Goal: Information Seeking & Learning: Learn about a topic

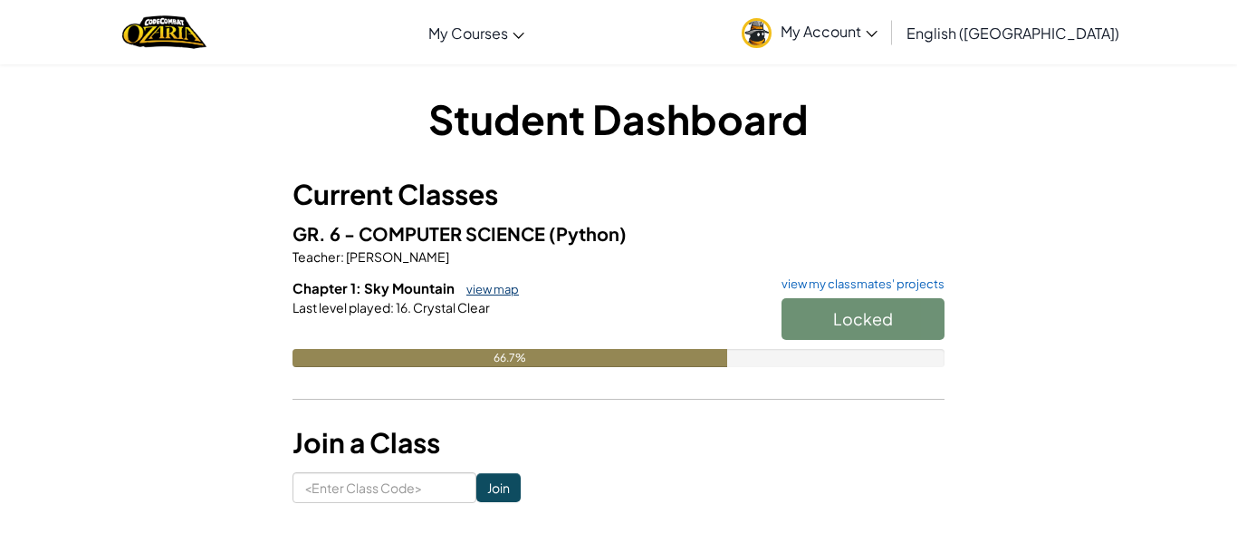
click at [514, 293] on link "view map" at bounding box center [488, 289] width 62 height 14
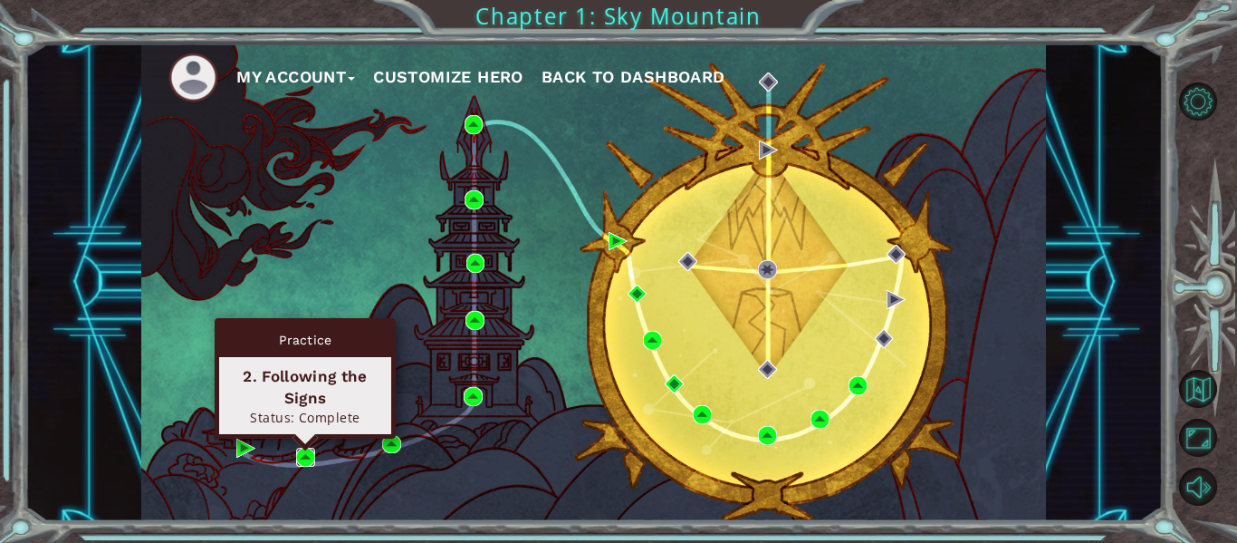
click at [307, 455] on img at bounding box center [305, 456] width 19 height 19
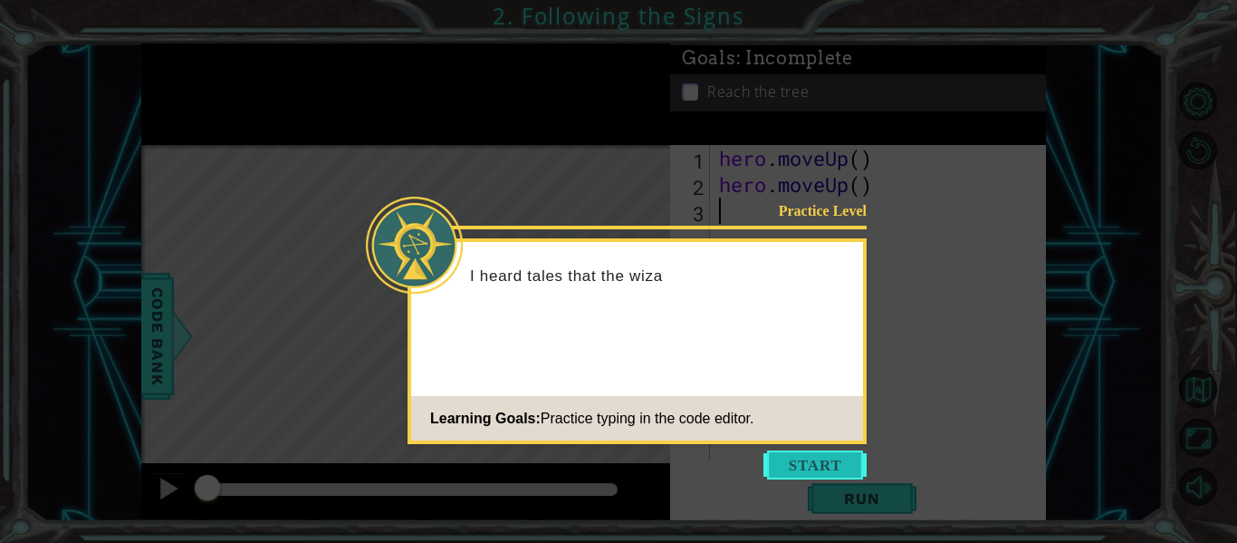
click at [815, 456] on button "Start" at bounding box center [815, 464] width 103 height 29
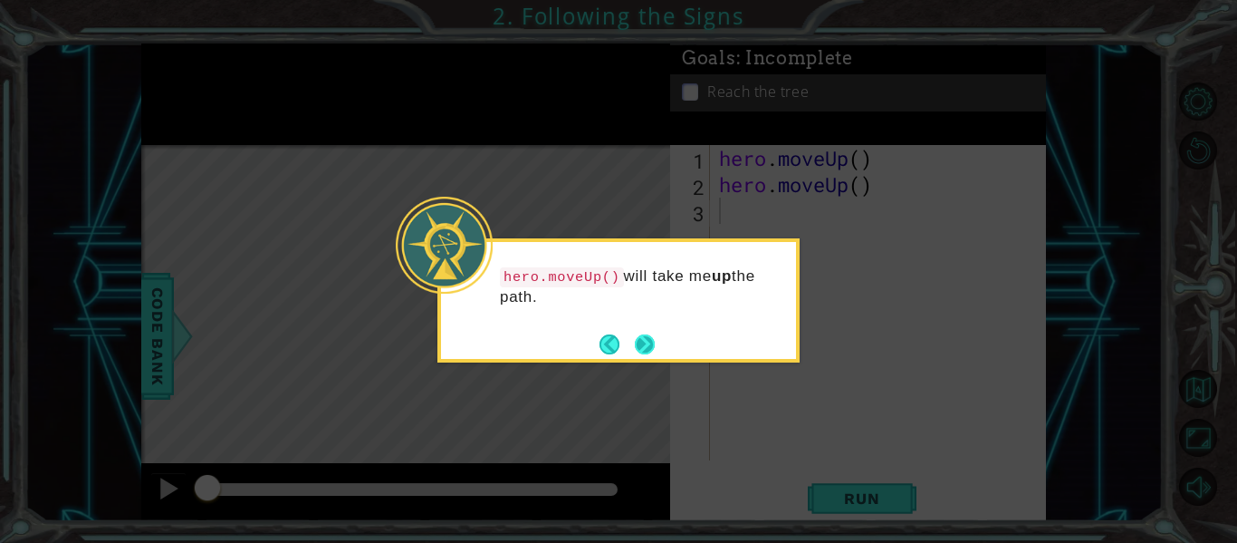
click at [637, 334] on button "Next" at bounding box center [645, 344] width 20 height 20
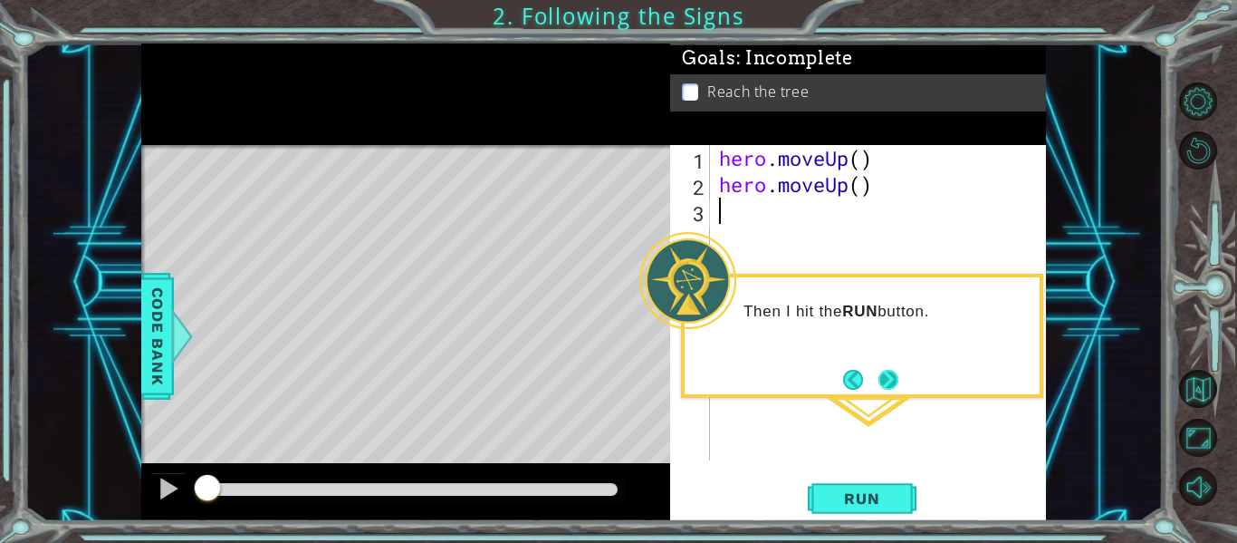
click at [884, 389] on button "Next" at bounding box center [889, 380] width 20 height 20
